Goal: Navigation & Orientation: Go to known website

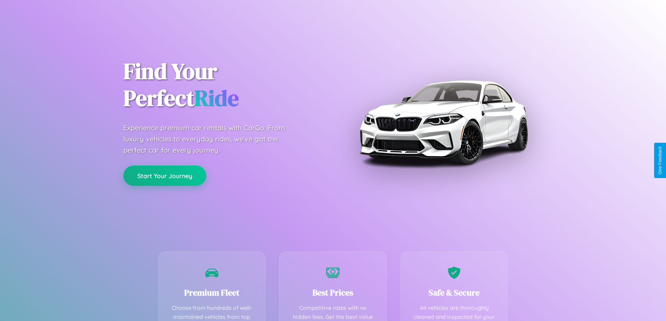
click at [165, 176] on button "Start Your Journey" at bounding box center [164, 176] width 83 height 20
click at [165, 175] on button "Start Your Journey" at bounding box center [164, 176] width 83 height 20
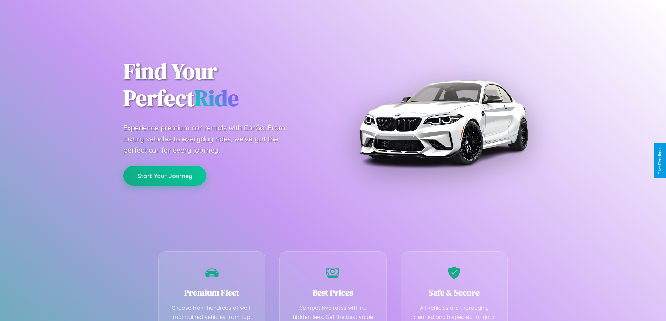
click at [165, 175] on button "Start Your Journey" at bounding box center [164, 176] width 83 height 20
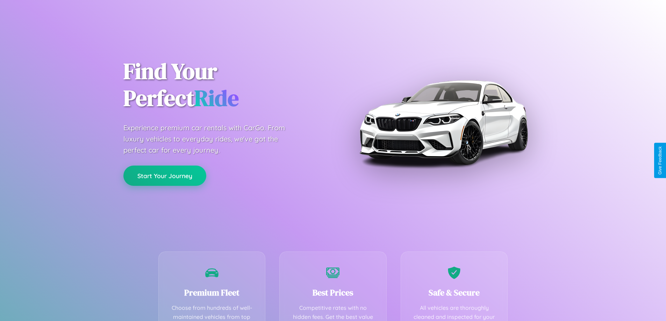
click at [165, 175] on button "Start Your Journey" at bounding box center [164, 176] width 83 height 20
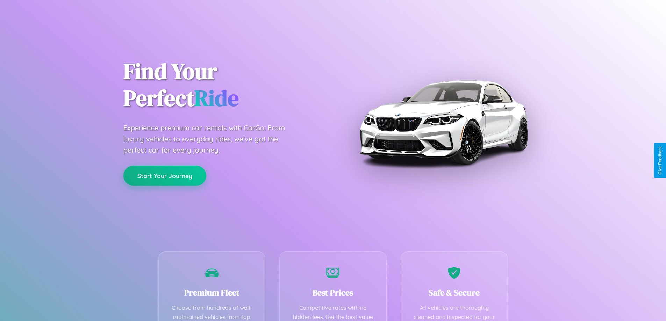
click at [165, 175] on button "Start Your Journey" at bounding box center [164, 176] width 83 height 20
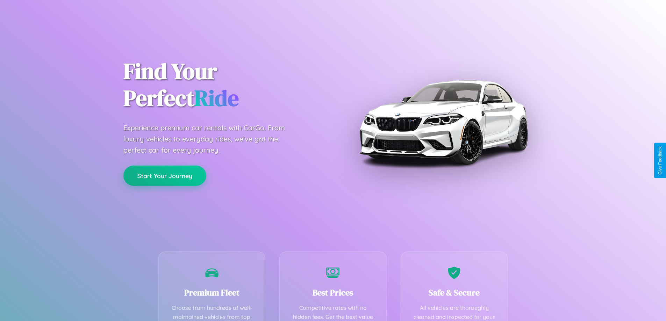
click at [165, 175] on button "Start Your Journey" at bounding box center [164, 176] width 83 height 20
